Goal: Task Accomplishment & Management: Use online tool/utility

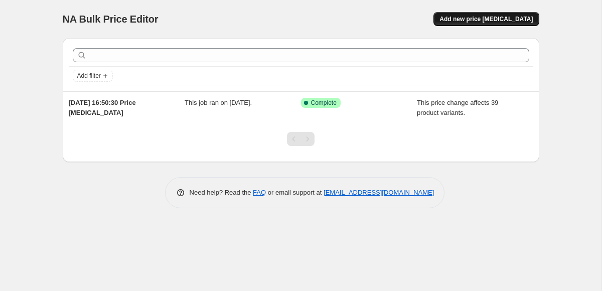
click at [456, 17] on button "Add new price [MEDICAL_DATA]" at bounding box center [485, 19] width 105 height 14
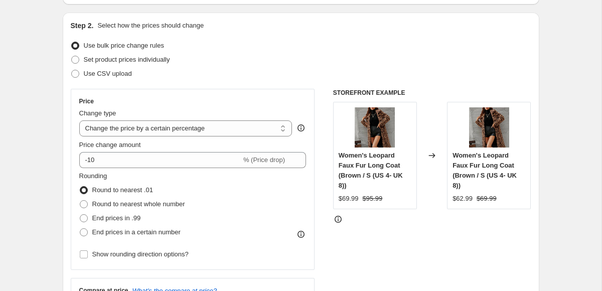
scroll to position [108, 0]
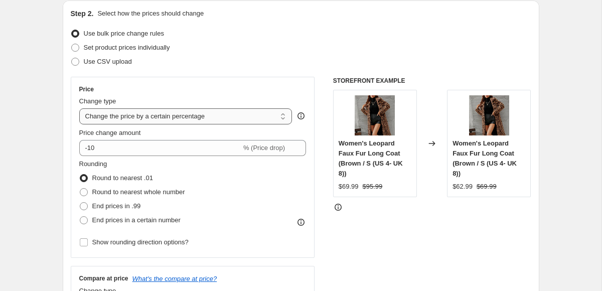
click at [196, 117] on select "Change the price to a certain amount Change the price by a certain amount Chang…" at bounding box center [185, 116] width 213 height 16
select select "no_change"
click at [79, 108] on select "Change the price to a certain amount Change the price by a certain amount Chang…" at bounding box center [185, 116] width 213 height 16
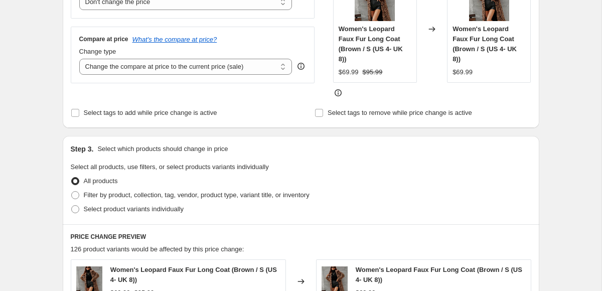
scroll to position [224, 0]
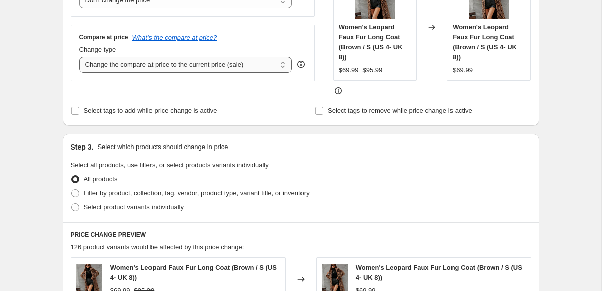
click at [166, 68] on select "Change the compare at price to the current price (sale) Change the compare at p…" at bounding box center [185, 65] width 213 height 16
select select "to"
click at [79, 57] on select "Change the compare at price to the current price (sale) Change the compare at p…" at bounding box center [185, 65] width 213 height 16
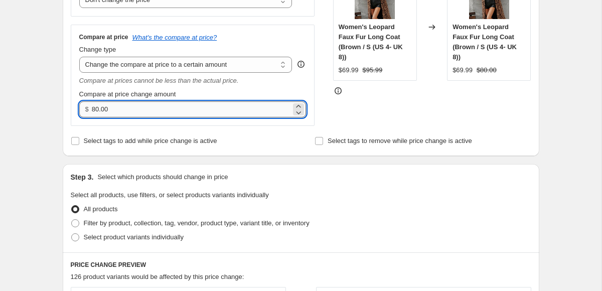
click at [181, 110] on input "80.00" at bounding box center [191, 109] width 199 height 16
type input "8"
type input "9"
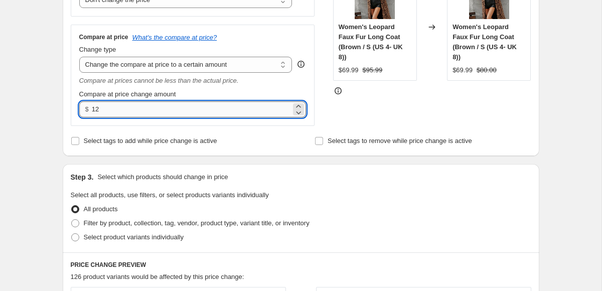
type input "1"
type input "99.95"
click at [300, 167] on div "Step 3. Select which products should change in price Select all products, use f…" at bounding box center [301, 208] width 476 height 88
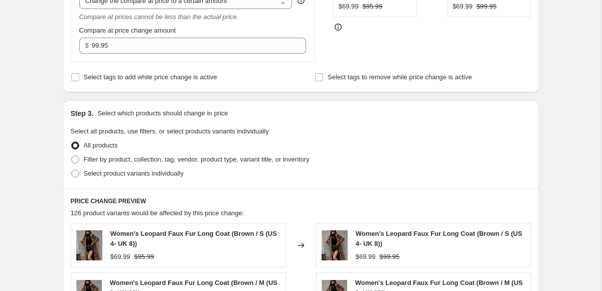
scroll to position [279, 0]
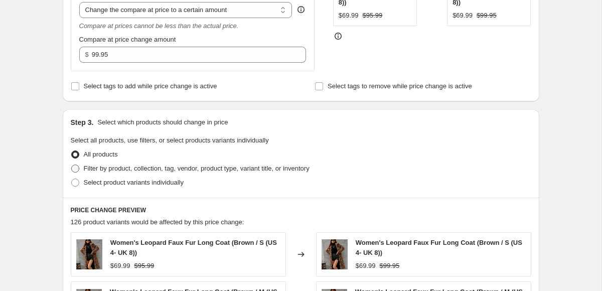
click at [153, 169] on span "Filter by product, collection, tag, vendor, product type, variant title, or inv…" at bounding box center [197, 168] width 226 height 8
click at [72, 165] on input "Filter by product, collection, tag, vendor, product type, variant title, or inv…" at bounding box center [71, 164] width 1 height 1
radio input "true"
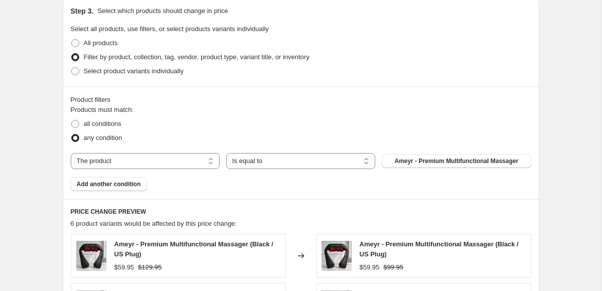
scroll to position [390, 0]
click at [407, 162] on span "Ameyr - Premium Multifunctional Massager" at bounding box center [456, 161] width 124 height 8
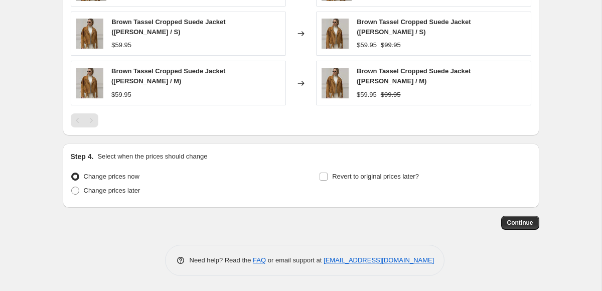
scroll to position [652, 0]
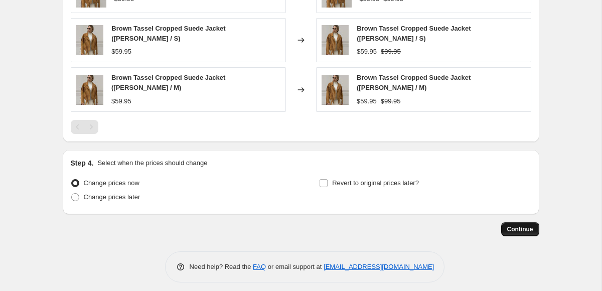
click at [515, 225] on span "Continue" at bounding box center [520, 229] width 26 height 8
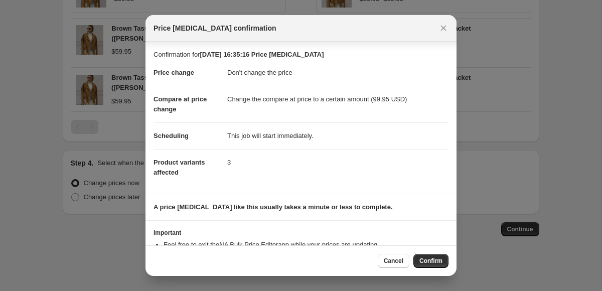
scroll to position [39, 0]
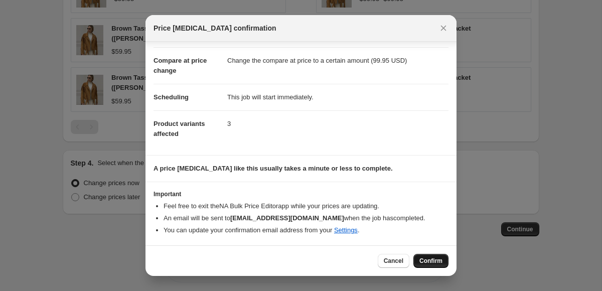
click at [426, 261] on span "Confirm" at bounding box center [430, 261] width 23 height 8
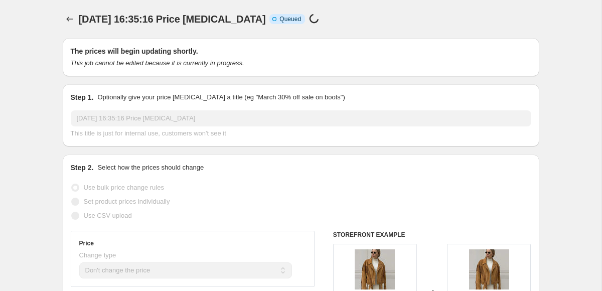
select select "no_change"
select select "to"
